Goal: Find contact information: Find contact information

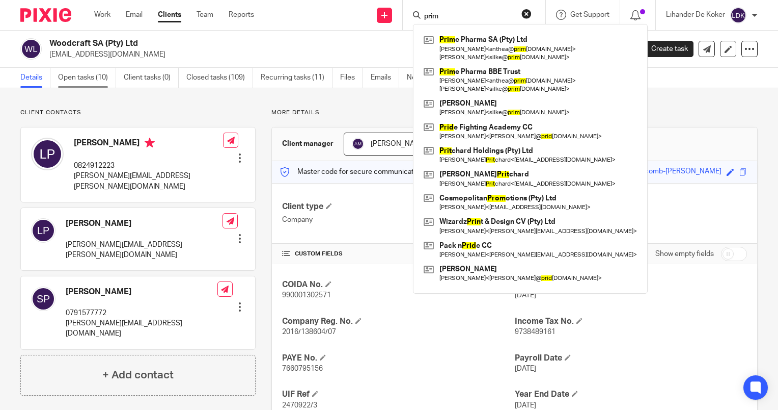
type input "prim"
click at [99, 78] on link "Open tasks (10)" at bounding box center [87, 78] width 58 height 20
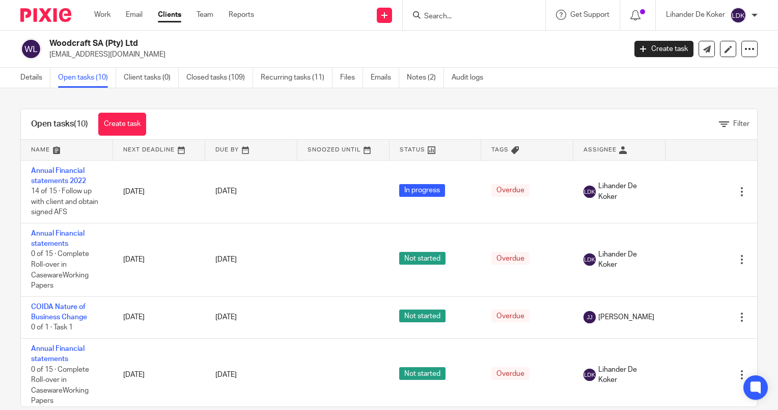
click at [451, 18] on input "Search" at bounding box center [469, 16] width 92 height 9
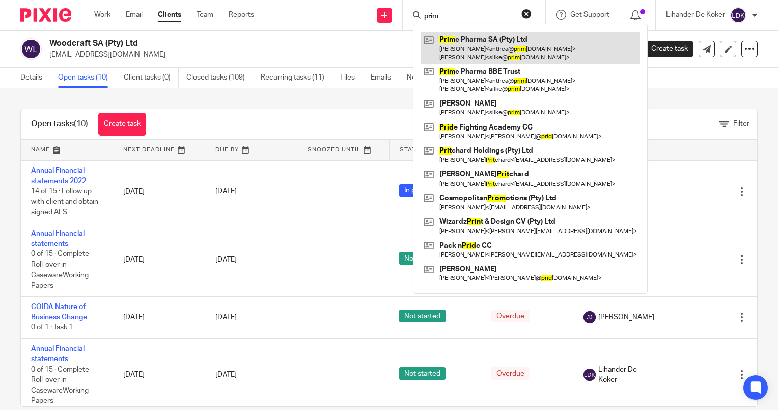
type input "prim"
click at [472, 59] on link at bounding box center [530, 48] width 219 height 32
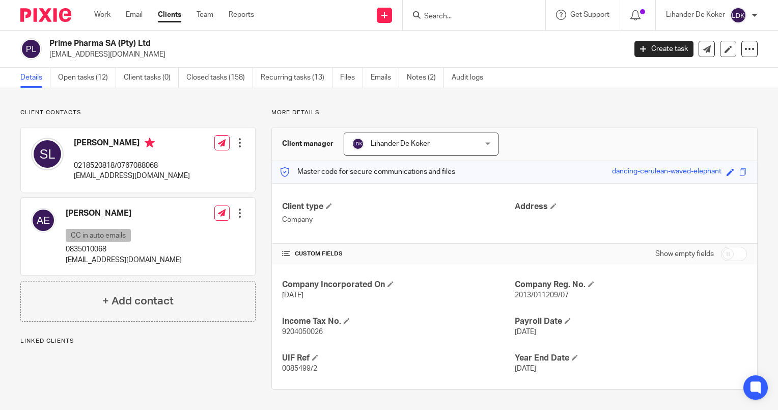
click at [98, 83] on link "Open tasks (12)" at bounding box center [87, 78] width 58 height 20
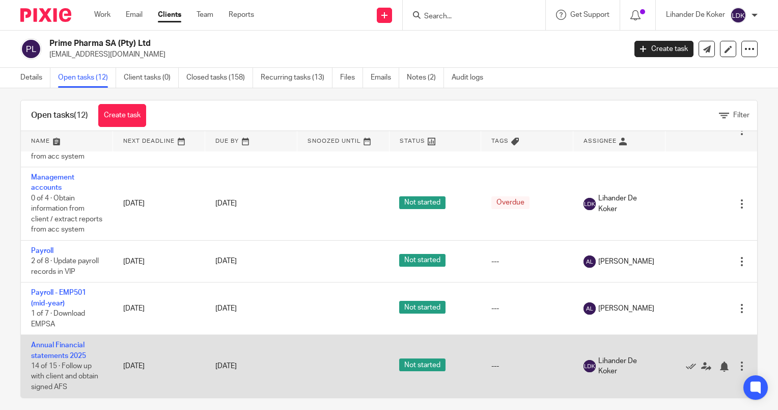
scroll to position [16, 0]
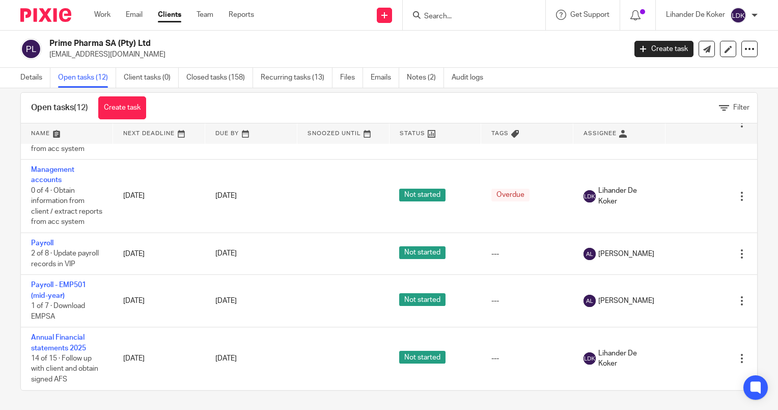
drag, startPoint x: 131, startPoint y: 53, endPoint x: 47, endPoint y: 60, distance: 84.8
click at [47, 60] on div "Prime Pharma SA (Pty) Ltd [EMAIL_ADDRESS][DOMAIN_NAME] Create task Export data …" at bounding box center [389, 49] width 778 height 37
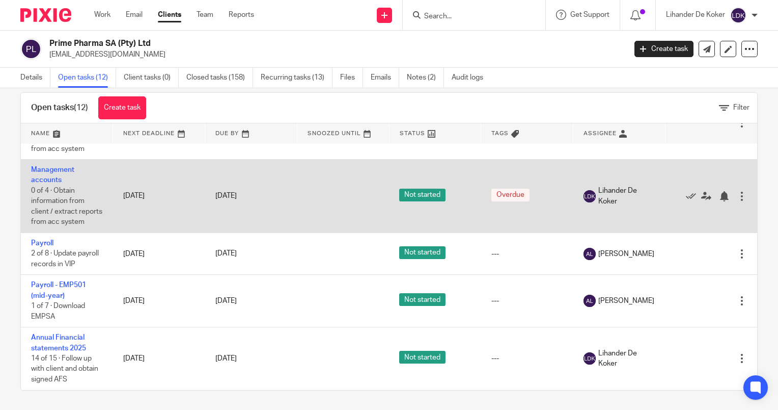
copy p "[EMAIL_ADDRESS][DOMAIN_NAME]"
